Goal: Task Accomplishment & Management: Use online tool/utility

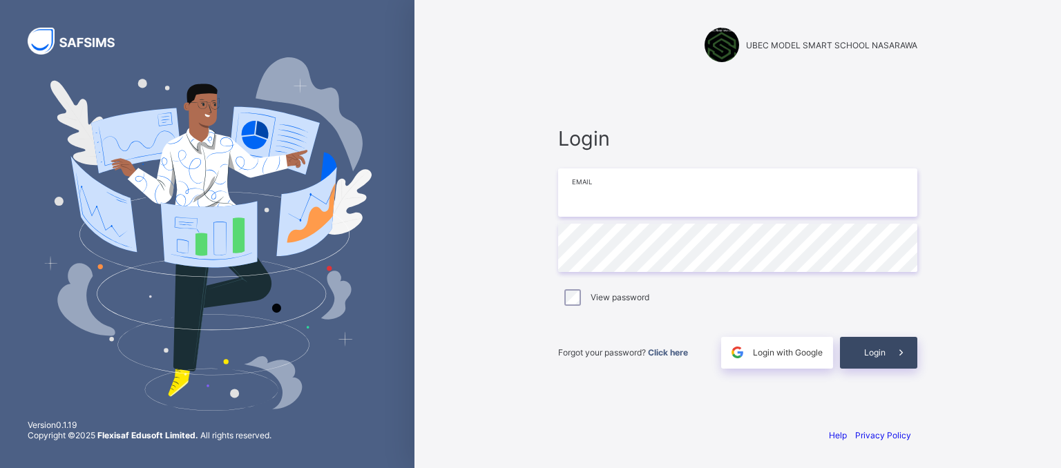
type input "**********"
click at [877, 352] on span "Login" at bounding box center [874, 353] width 21 height 10
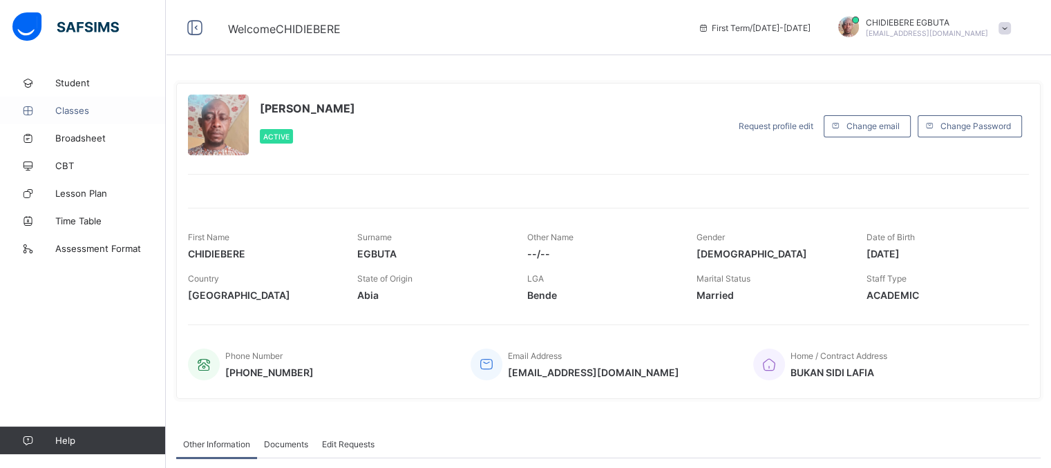
click at [83, 111] on span "Classes" at bounding box center [110, 110] width 111 height 11
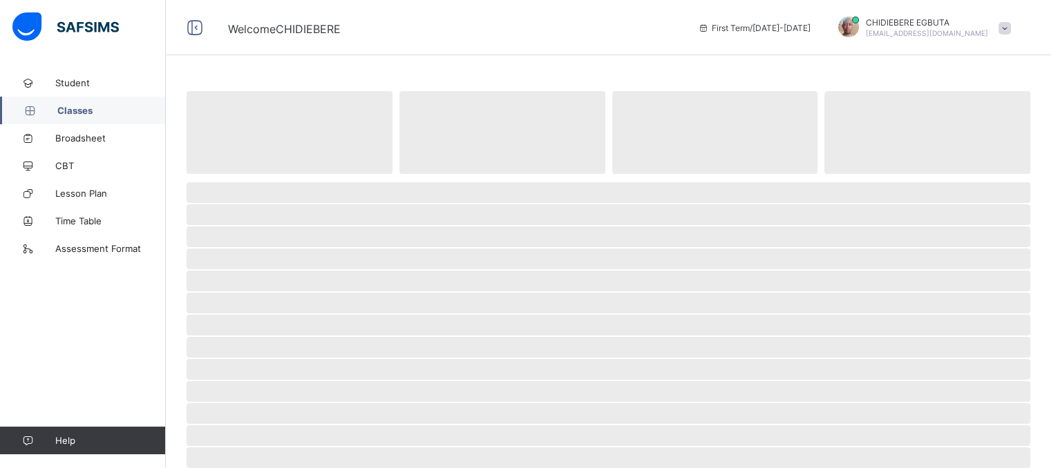
click at [83, 111] on span "Classes" at bounding box center [111, 110] width 108 height 11
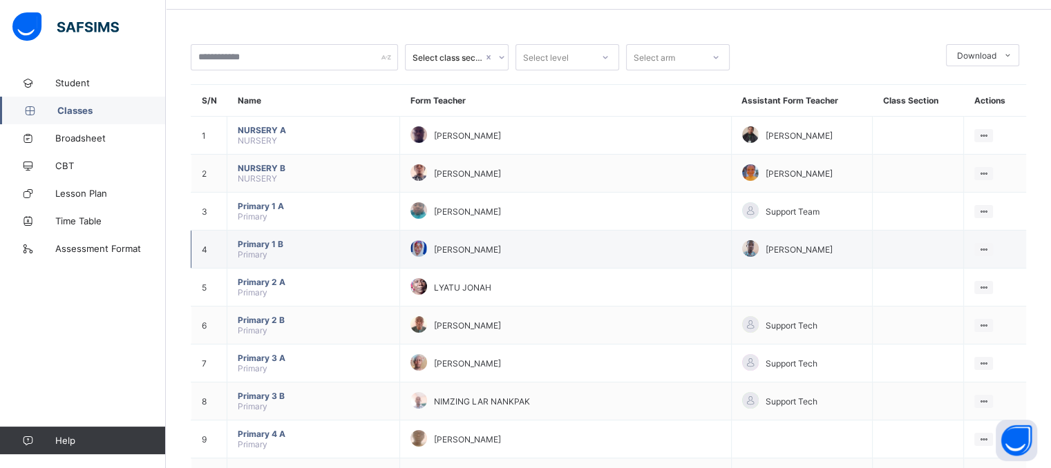
scroll to position [69, 0]
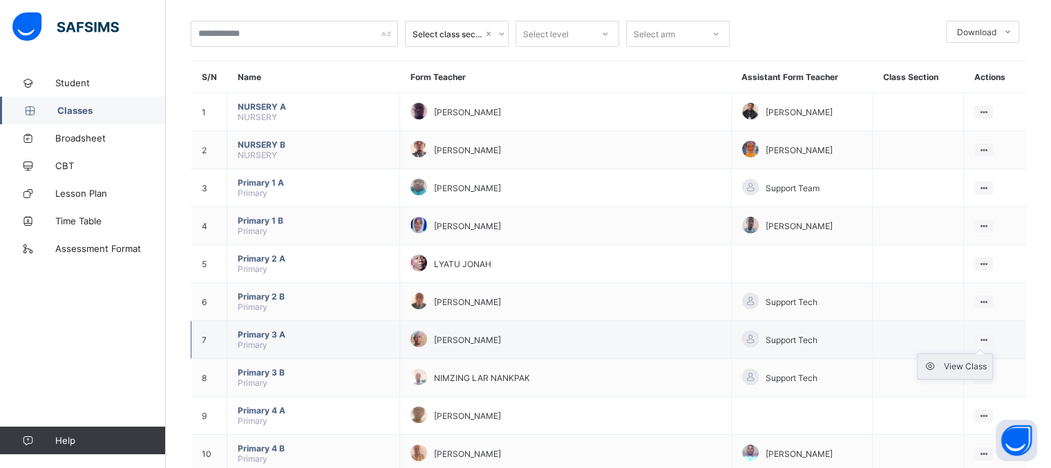
click at [980, 363] on div "View Class" at bounding box center [965, 367] width 43 height 14
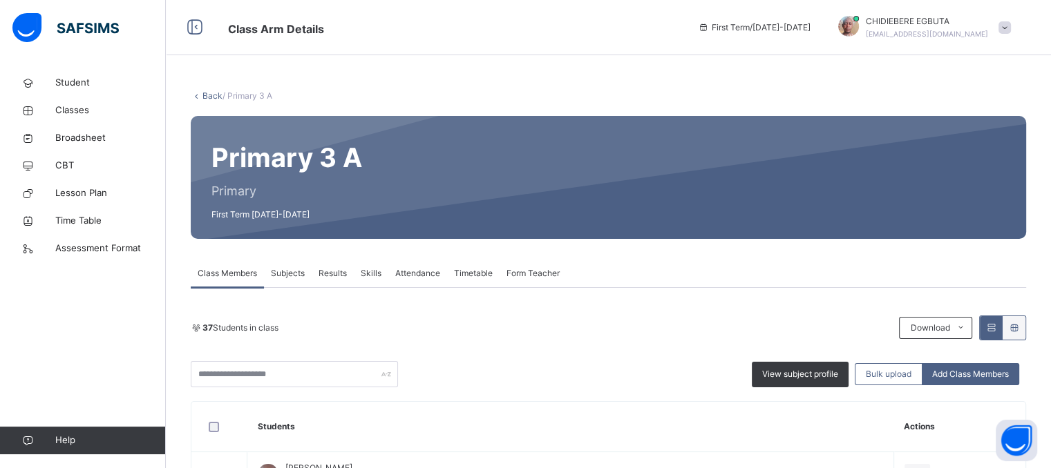
click at [413, 272] on span "Attendance" at bounding box center [417, 273] width 45 height 12
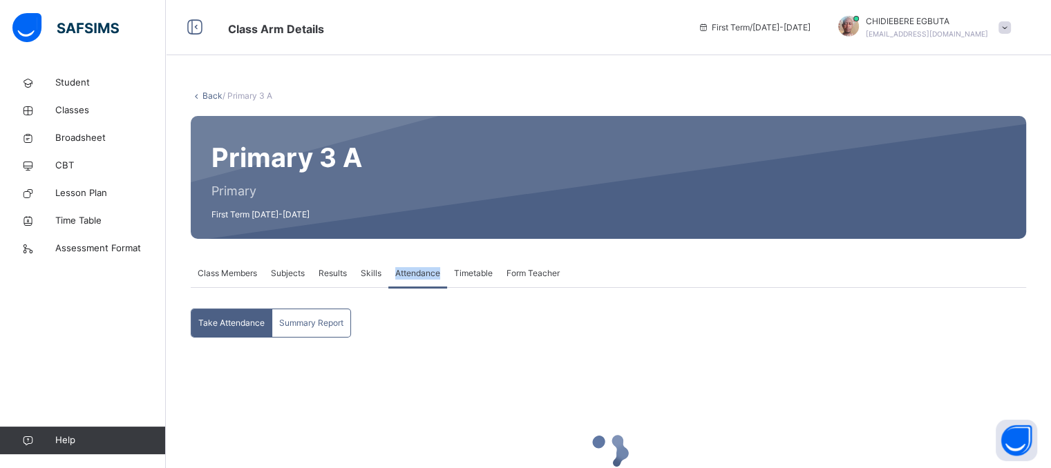
click at [413, 272] on span "Attendance" at bounding box center [417, 273] width 45 height 12
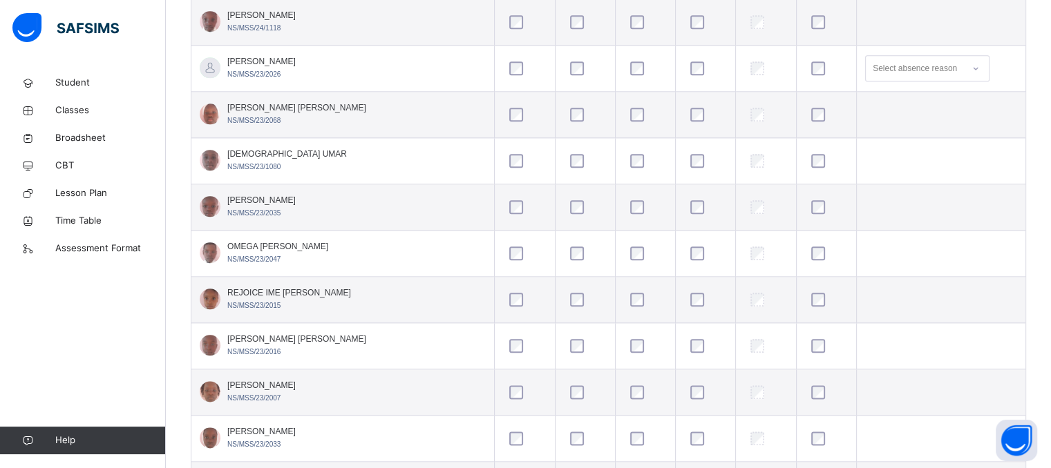
scroll to position [1707, 0]
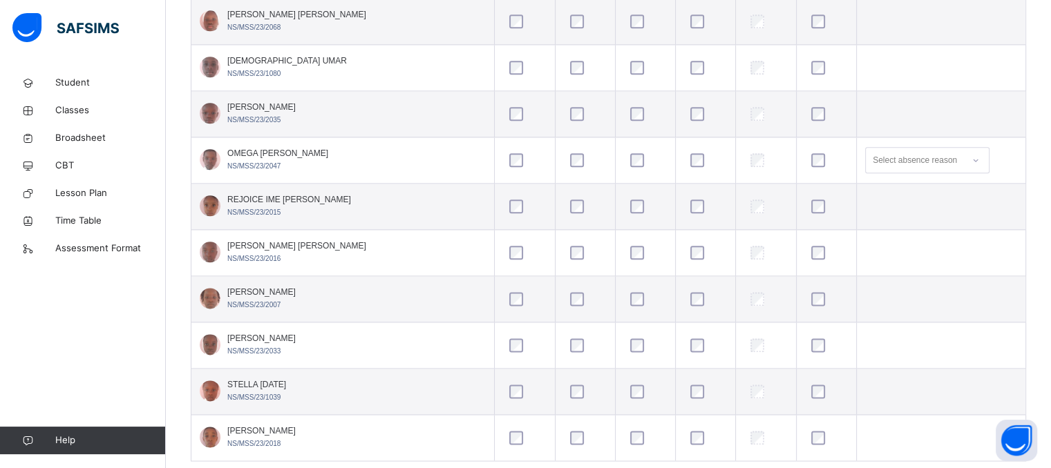
click at [808, 161] on div at bounding box center [826, 160] width 36 height 14
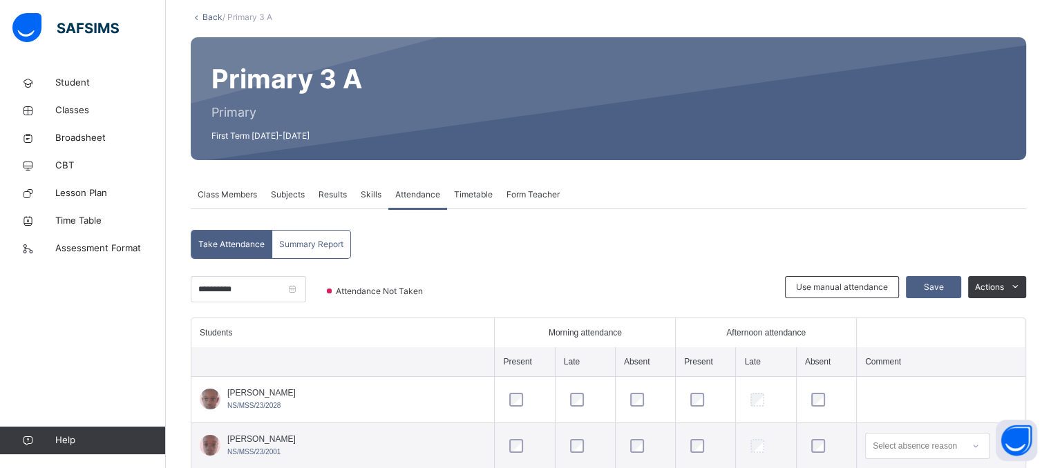
scroll to position [75, 0]
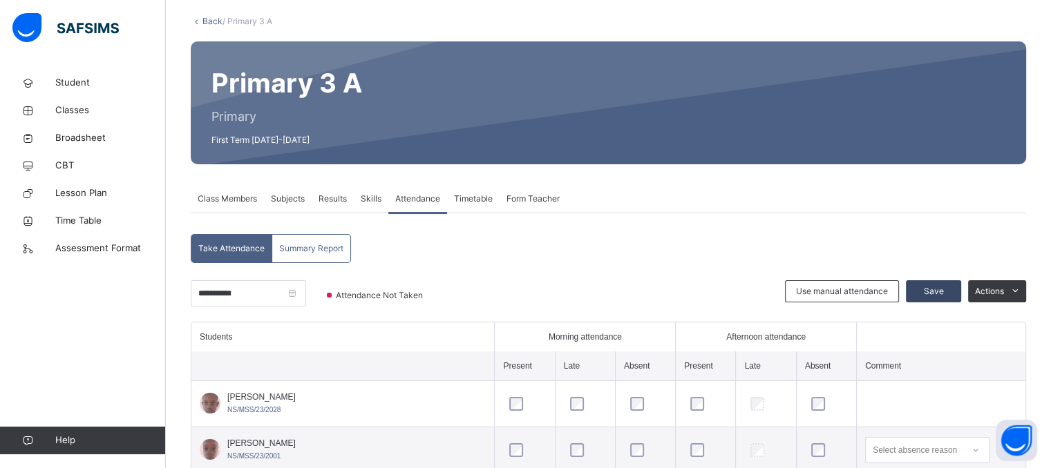
click at [940, 296] on span "Save" at bounding box center [933, 291] width 35 height 12
click at [939, 294] on div "Save" at bounding box center [933, 292] width 55 height 22
click at [937, 286] on div "Save" at bounding box center [933, 292] width 55 height 22
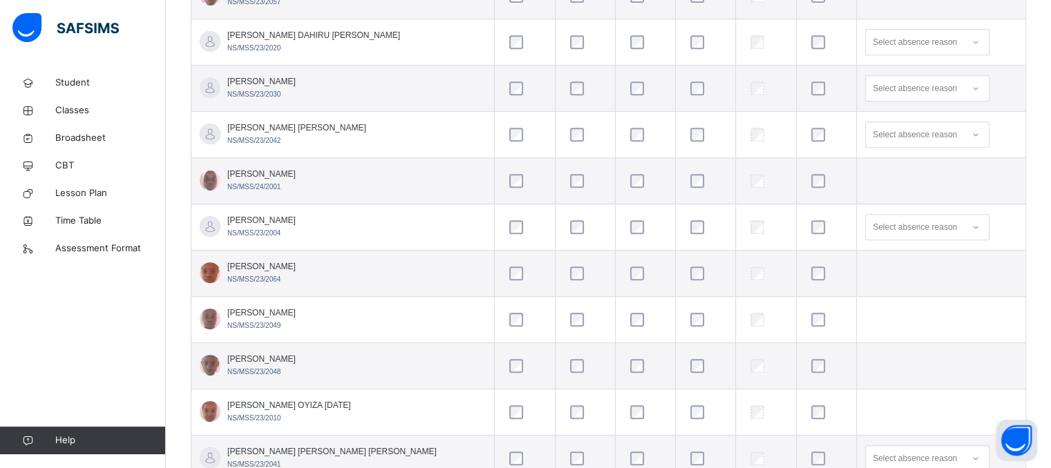
scroll to position [747, 0]
